Goal: Register for event/course

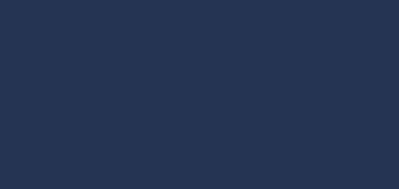
scroll to position [76, 0]
click at [205, 95] on div at bounding box center [200, 96] width 368 height 207
click at [398, 184] on div at bounding box center [199, 84] width 399 height 264
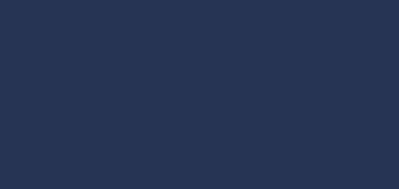
click at [398, 184] on div at bounding box center [199, 84] width 399 height 264
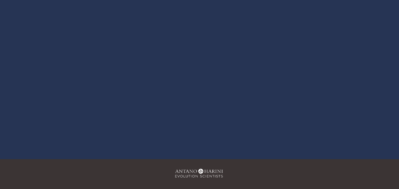
scroll to position [87, 0]
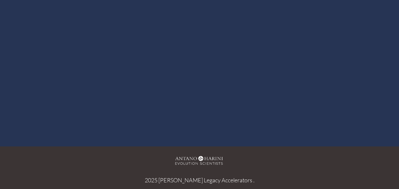
click at [202, 19] on div at bounding box center [200, 20] width 368 height 207
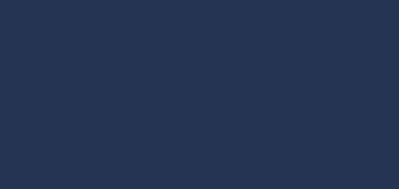
scroll to position [87, 0]
